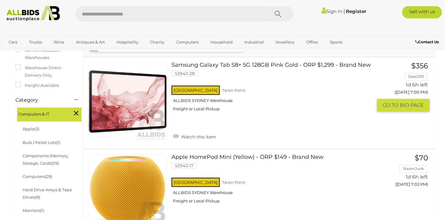
scroll to position [128, 0]
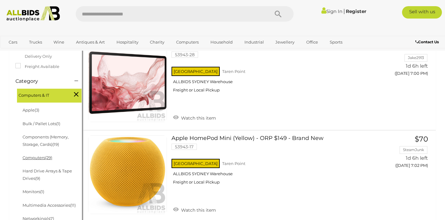
click at [38, 158] on link "Computers (29)" at bounding box center [38, 157] width 30 height 5
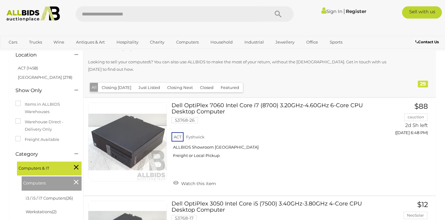
scroll to position [85, 0]
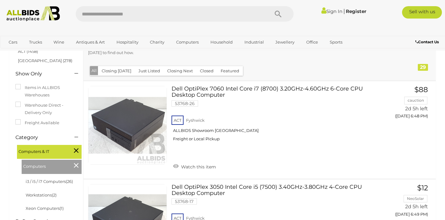
click at [77, 149] on icon at bounding box center [76, 151] width 5 height 8
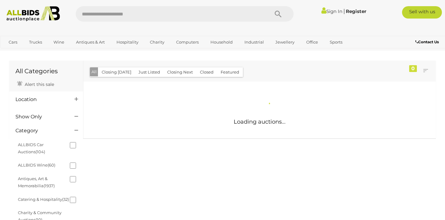
click at [154, 16] on input "text" at bounding box center [169, 13] width 187 height 15
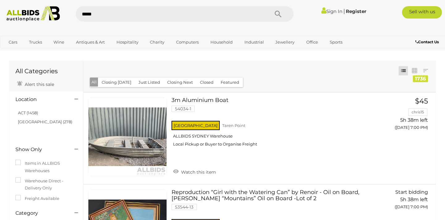
type input "******"
